Goal: Find contact information: Find contact information

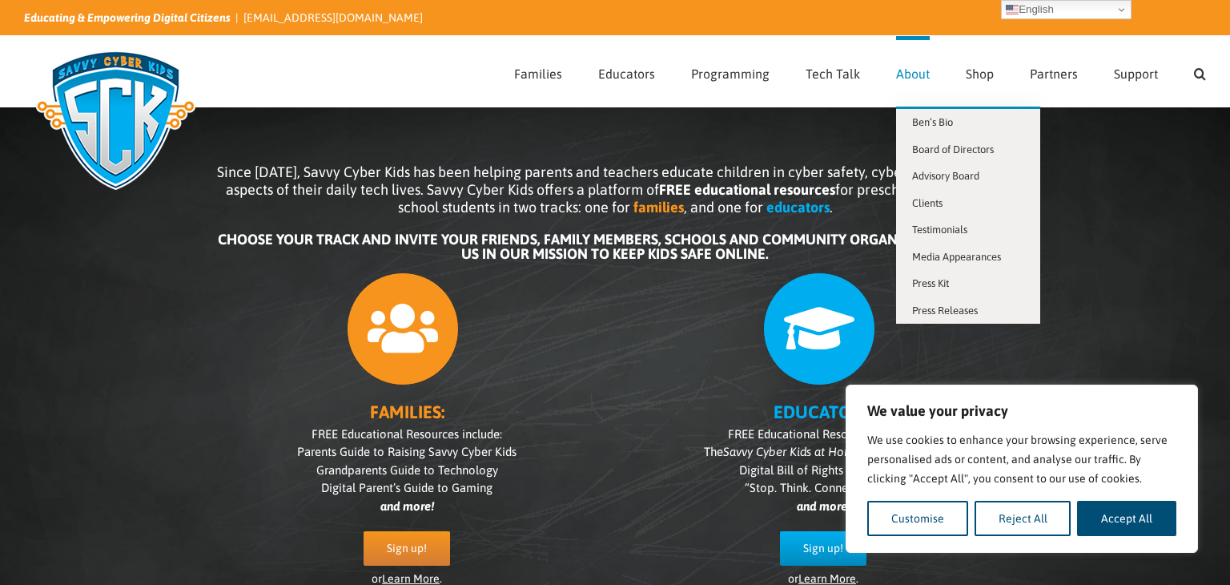
click at [907, 85] on link "About" at bounding box center [913, 71] width 34 height 70
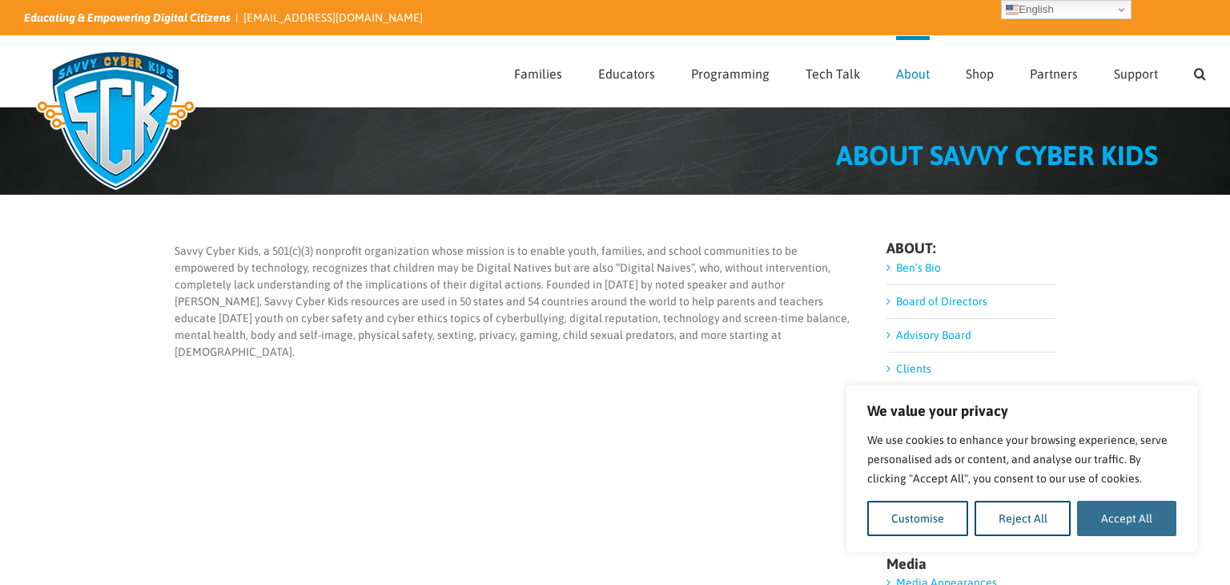
click at [1121, 520] on button "Accept All" at bounding box center [1126, 518] width 99 height 35
checkbox input "true"
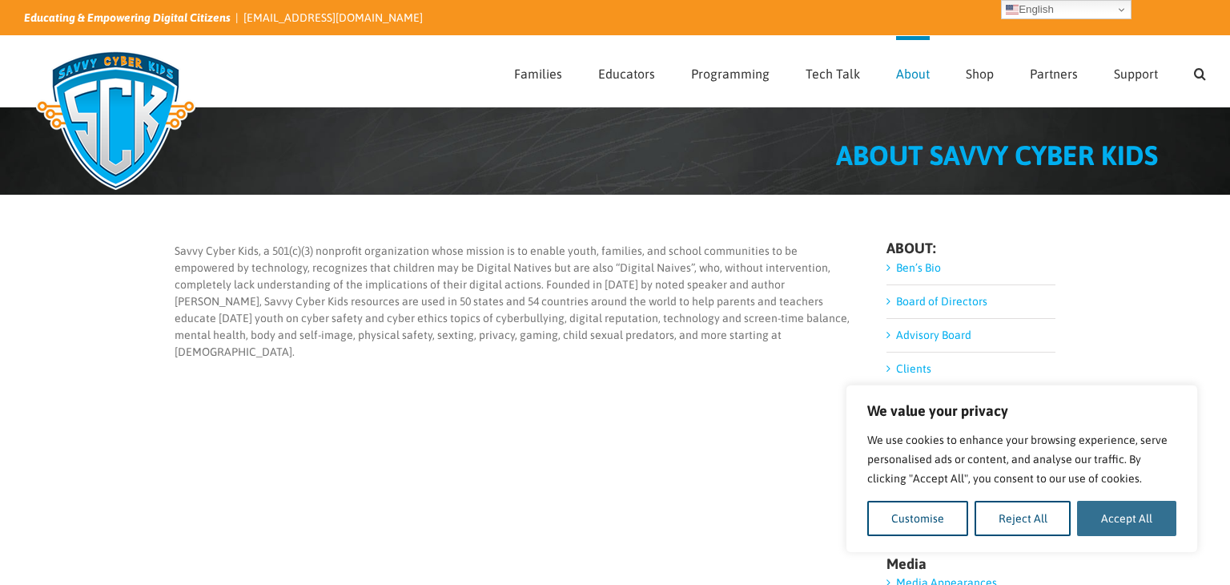
checkbox input "true"
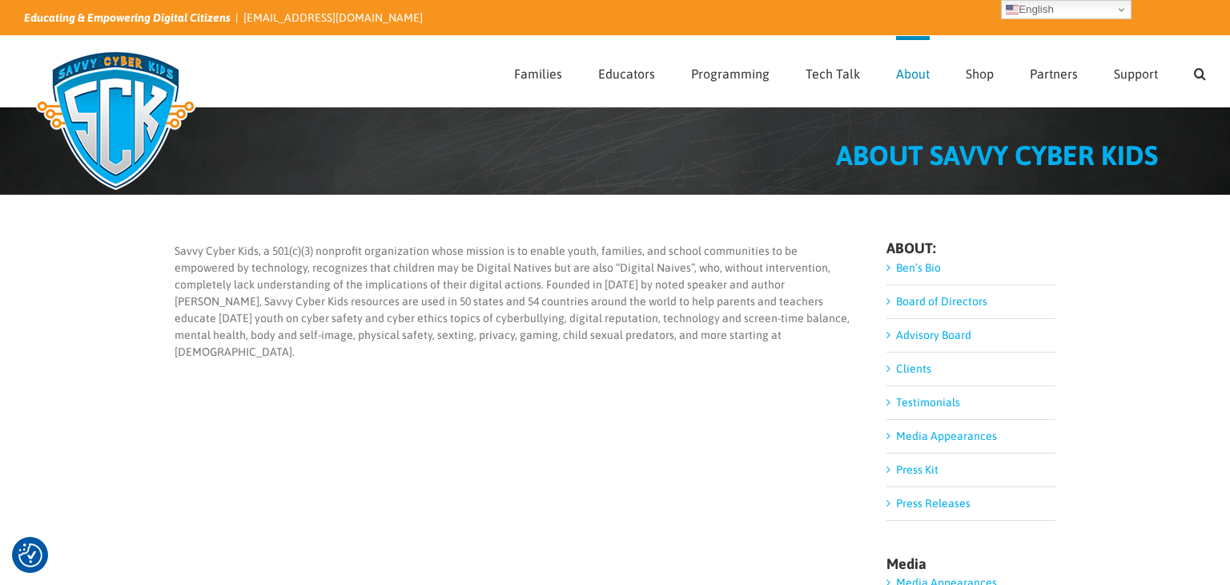
click at [919, 268] on link "Ben’s Bio" at bounding box center [918, 267] width 45 height 13
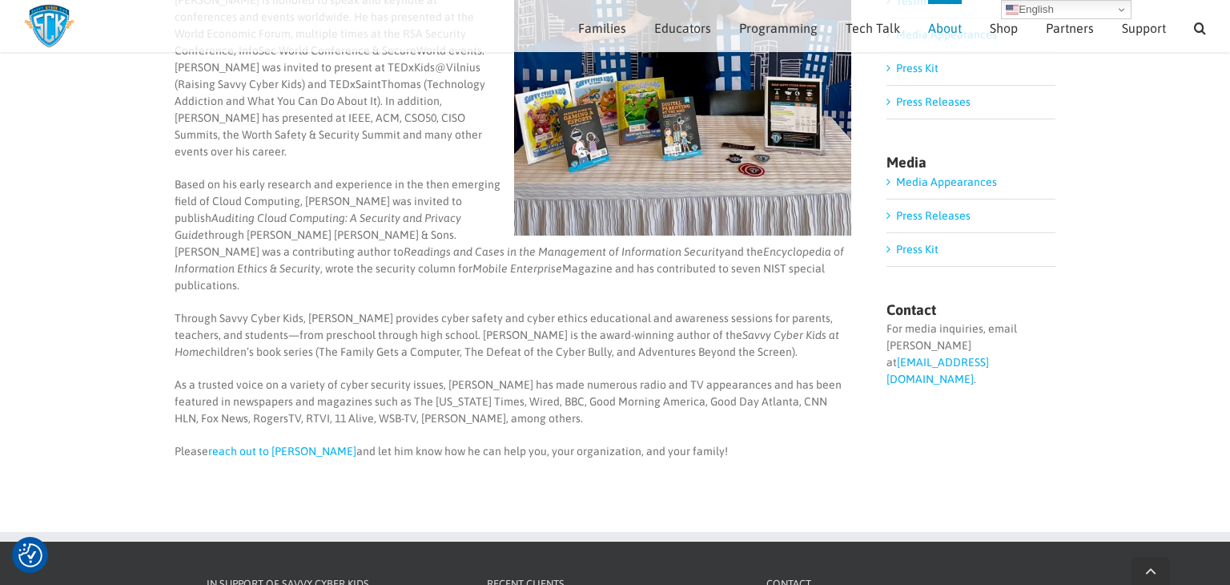
scroll to position [383, 0]
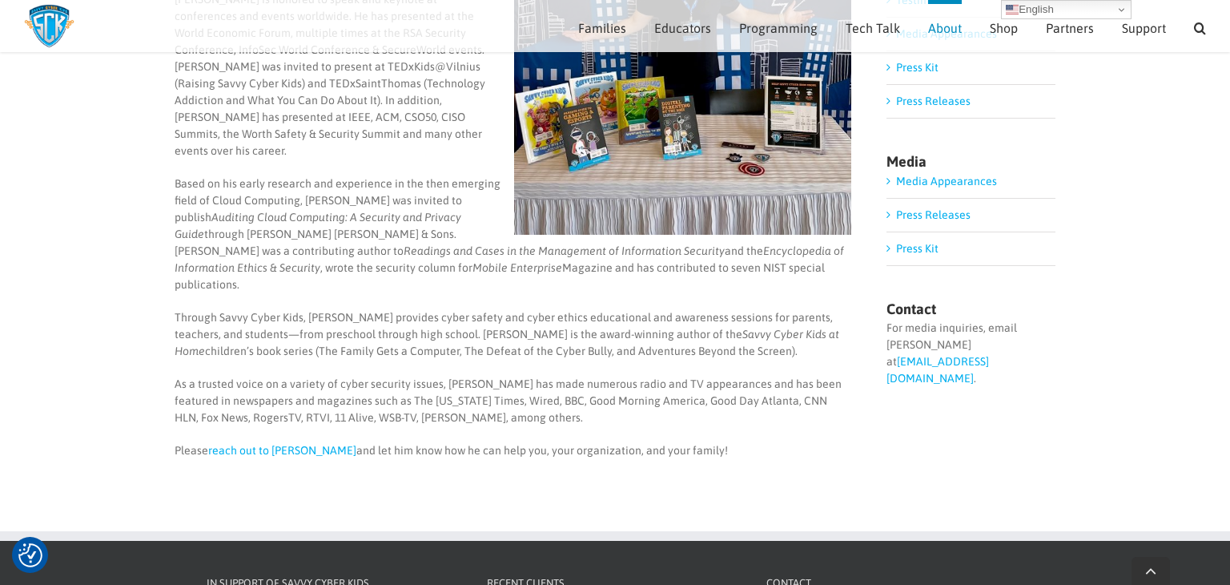
click at [274, 442] on p "Please reach out to Ben and let him know how he can help you, your organization…" at bounding box center [513, 450] width 677 height 17
click at [264, 444] on link "reach out to Ben" at bounding box center [282, 450] width 148 height 13
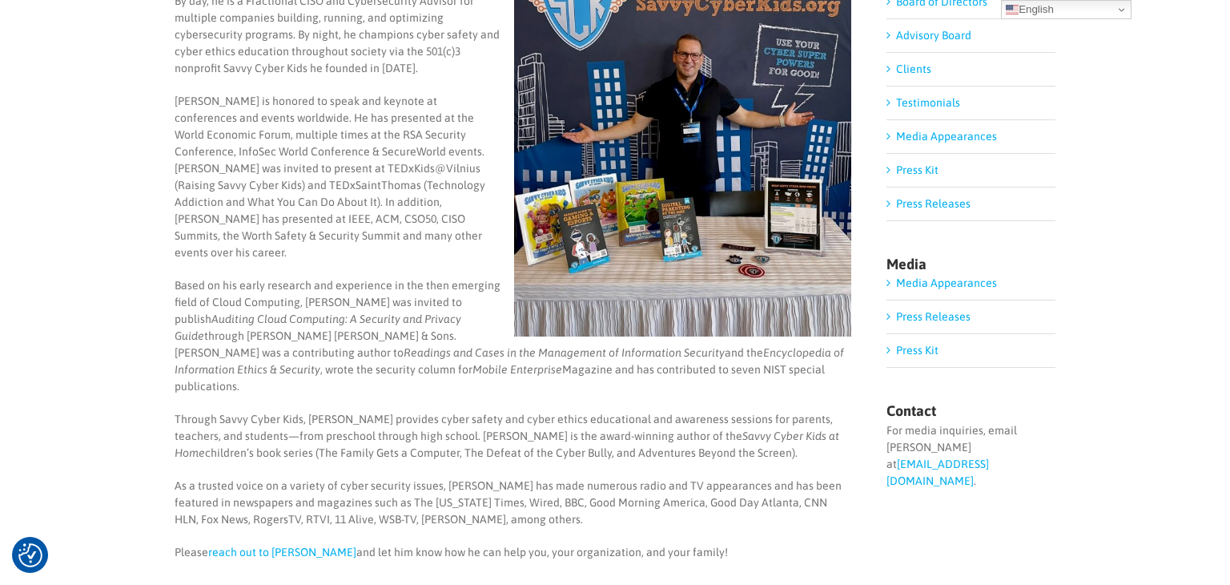
scroll to position [0, 0]
